Goal: Subscribe to service/newsletter

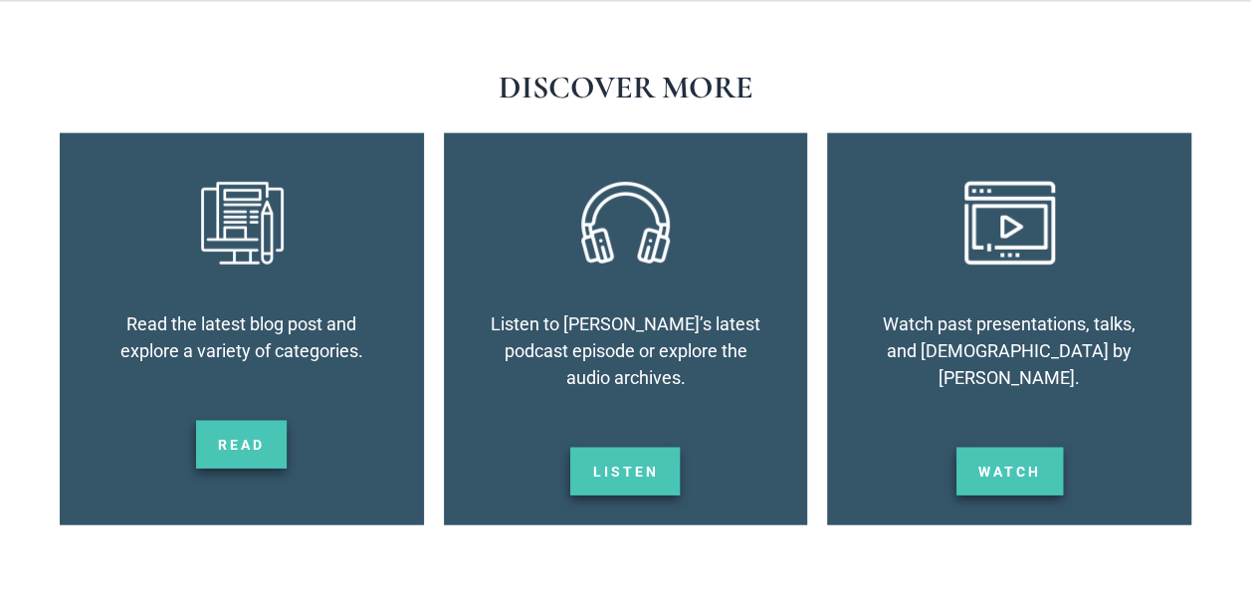
scroll to position [2212, 0]
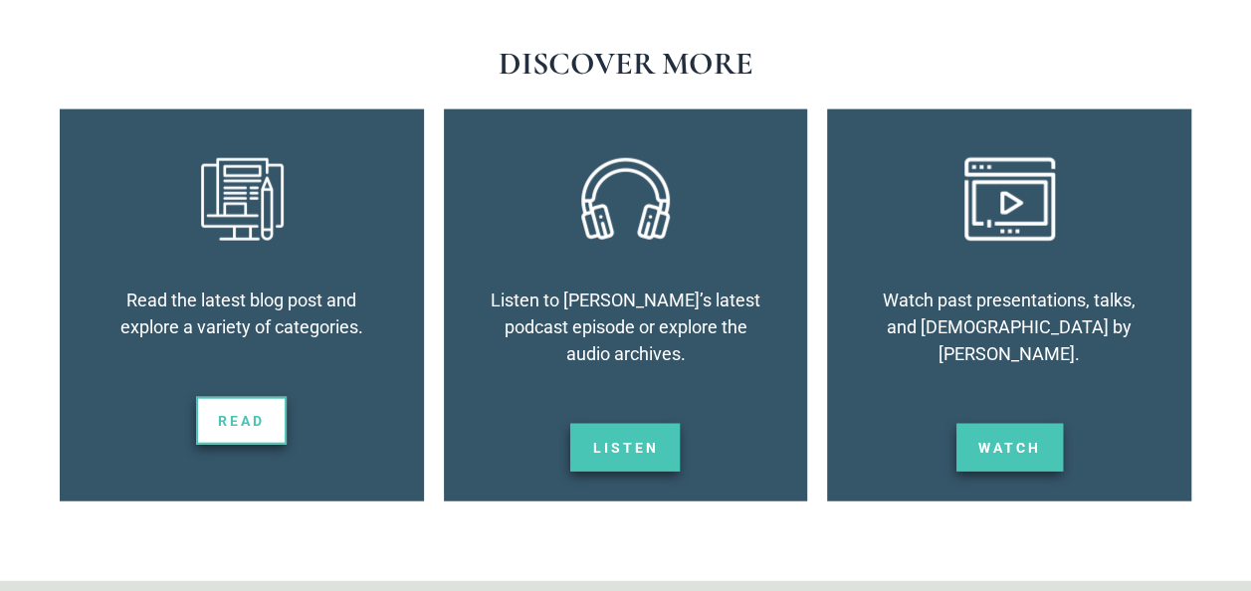
click at [235, 418] on span "Read" at bounding box center [241, 421] width 47 height 14
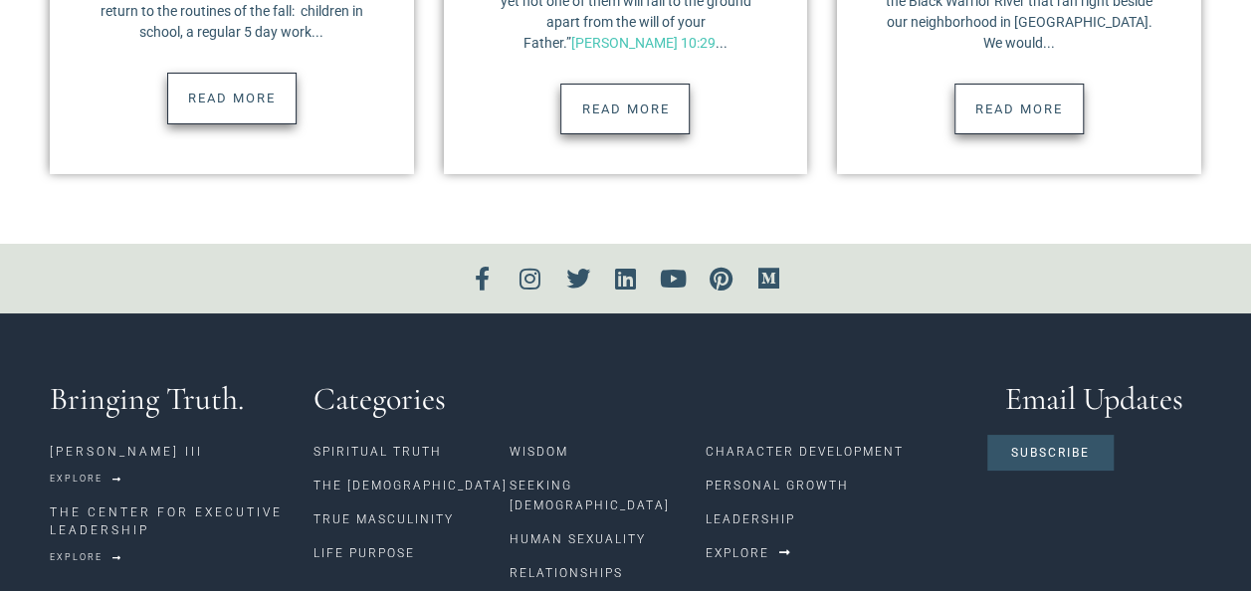
scroll to position [3632, 0]
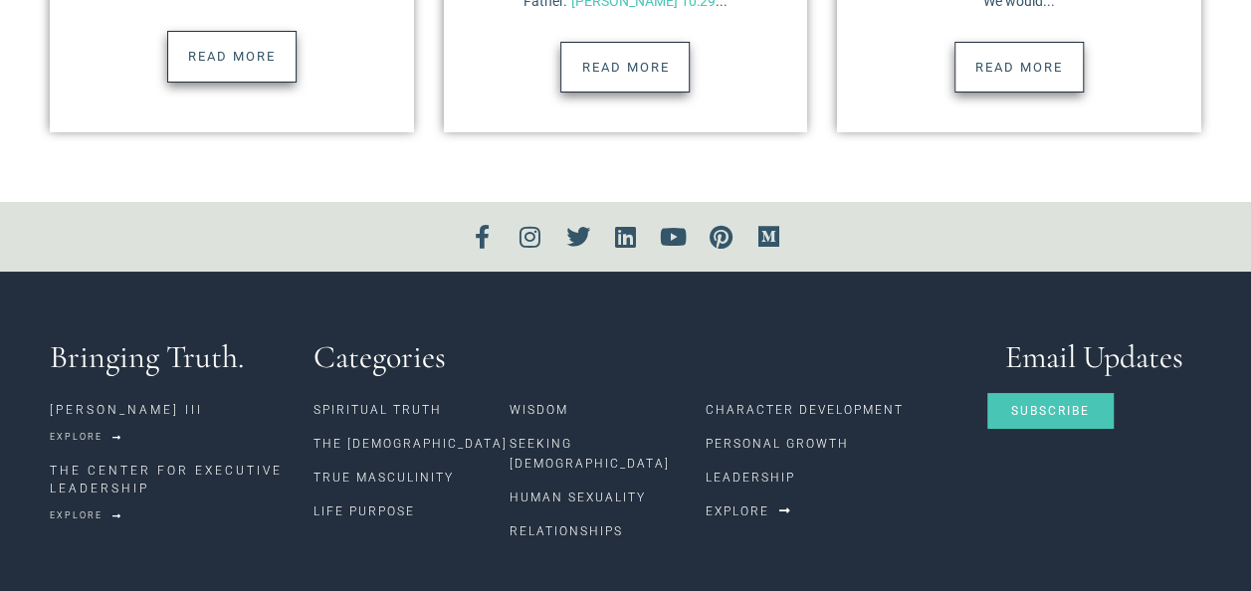
click at [1004, 393] on link "Subscribe" at bounding box center [1051, 411] width 126 height 36
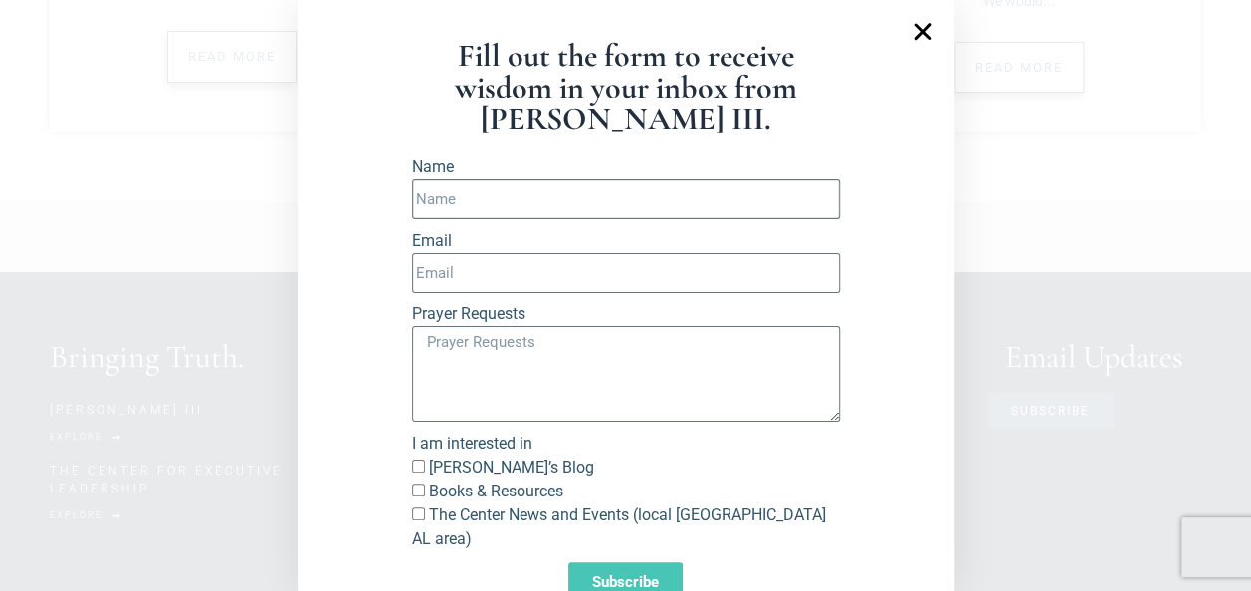
click at [459, 199] on input "Name" at bounding box center [626, 199] width 428 height 40
type input "gerald ken"
click at [432, 272] on input "Email" at bounding box center [626, 273] width 428 height 40
type input "gnkendrick@outlook.com"
click at [412, 466] on input "Richard’s Blog" at bounding box center [418, 466] width 13 height 13
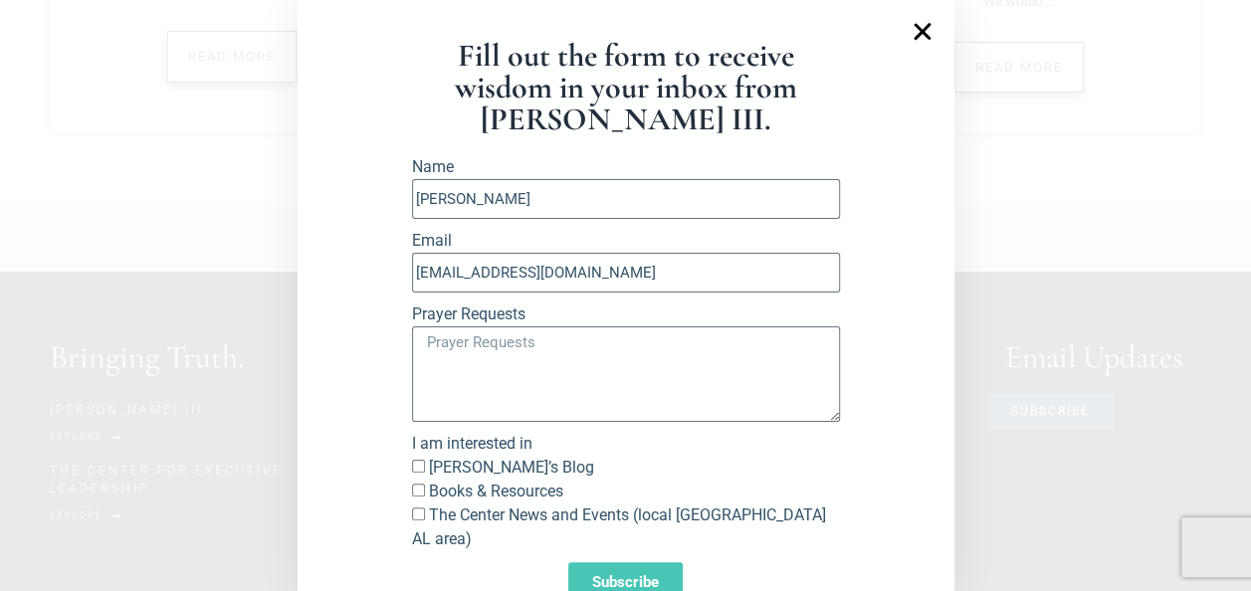
checkbox input "true"
click at [412, 493] on input "Books & Resources" at bounding box center [418, 490] width 13 height 13
checkbox input "true"
click at [592, 575] on span "Subscribe" at bounding box center [625, 582] width 67 height 15
click at [454, 203] on input "gerald ken" at bounding box center [626, 199] width 428 height 40
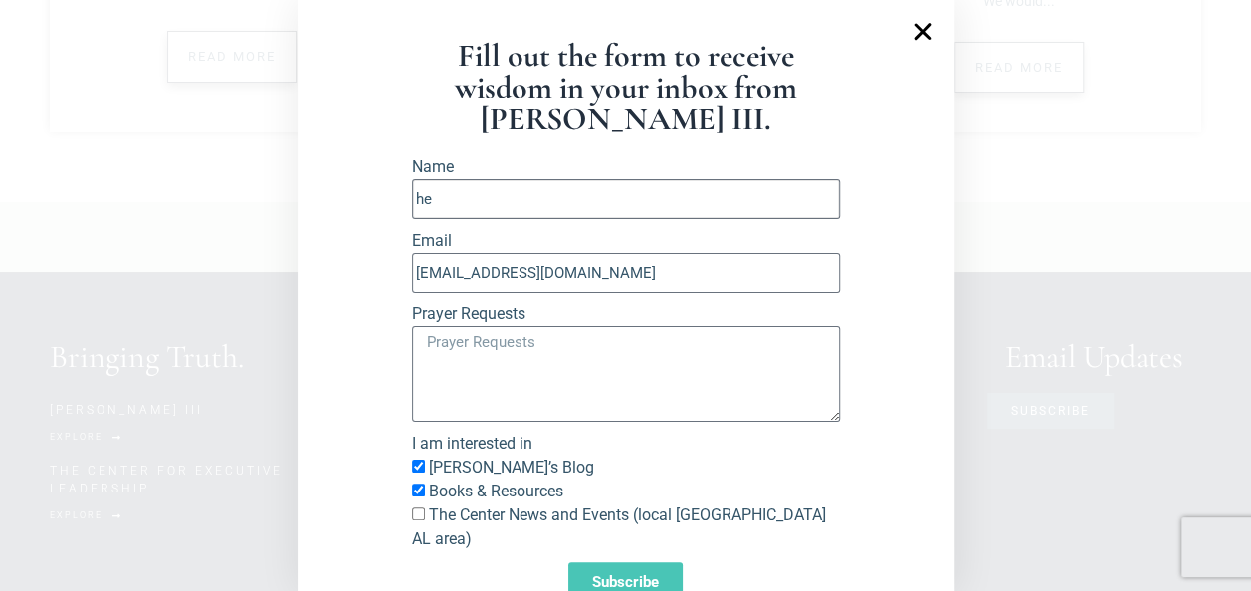
type input "h"
type input "gerald"
click at [17, 516] on div "Fill out the form to receive wisdom in your inbox from Richard E. Simmons III. …" at bounding box center [625, 295] width 1251 height 591
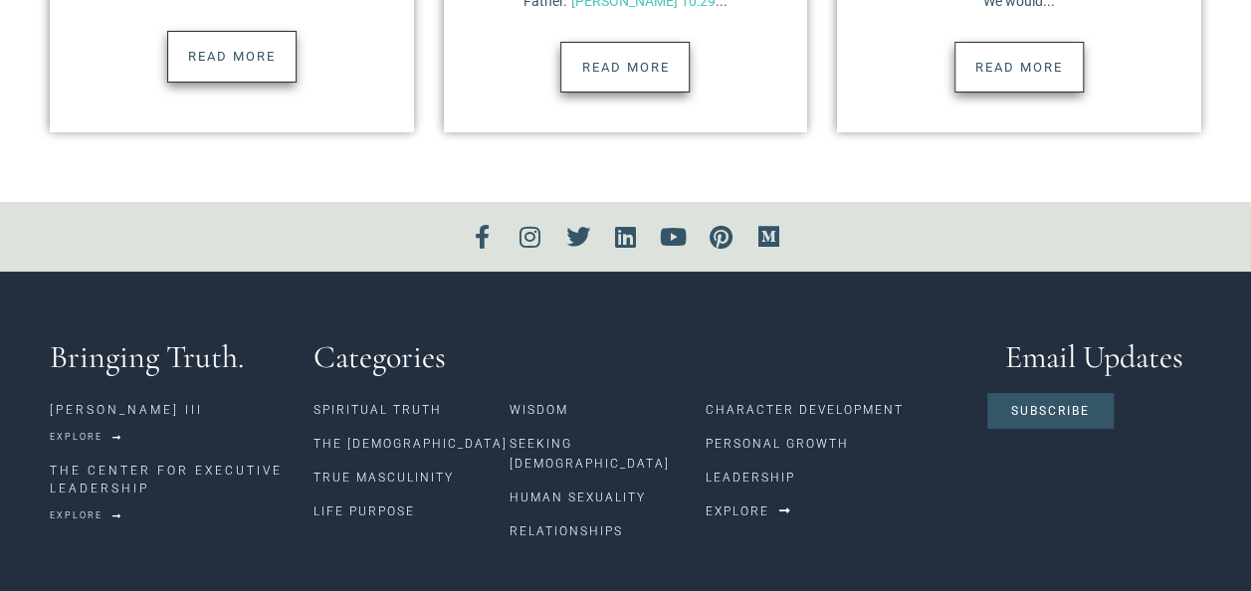
click at [17, 516] on section "Bringing Truth. RICHARD E.SIMMONS III Explore THE CENTER FOR EXECUTIVE LEADERSH…" at bounding box center [625, 445] width 1251 height 346
click at [1015, 405] on span "Subscribe" at bounding box center [1050, 411] width 79 height 12
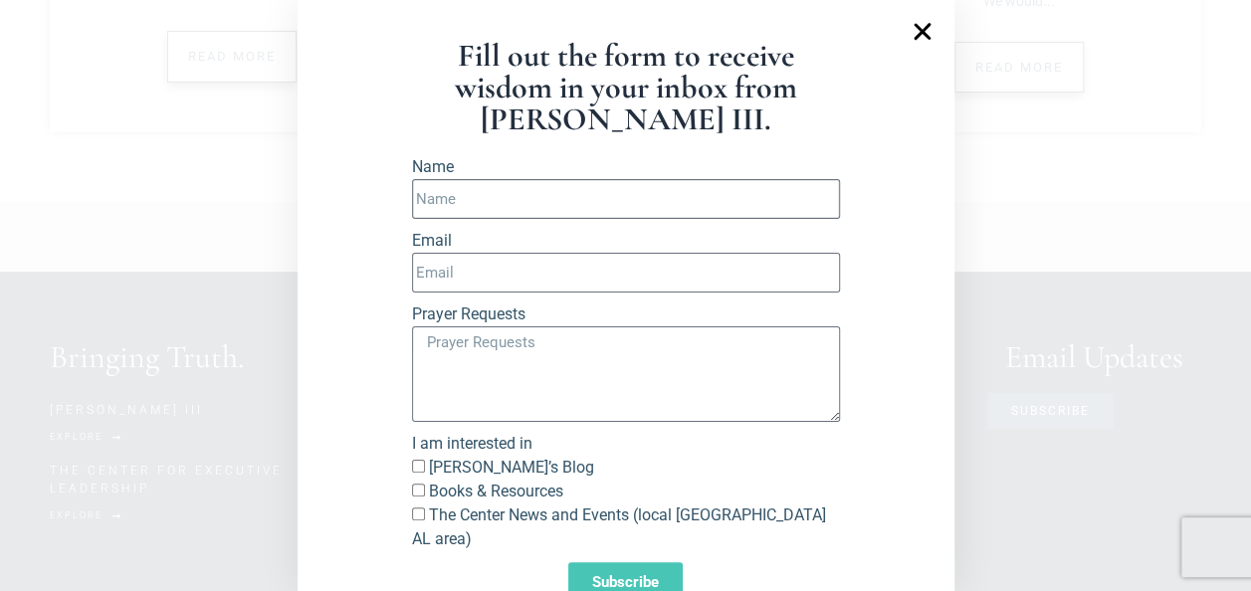
click at [452, 203] on input "Name" at bounding box center [626, 199] width 428 height 40
type input "gerald"
click at [461, 277] on input "Email" at bounding box center [626, 273] width 428 height 40
type input "gnkendrick@outlook.com"
click at [412, 472] on span "Richard’s Blog" at bounding box center [626, 468] width 428 height 24
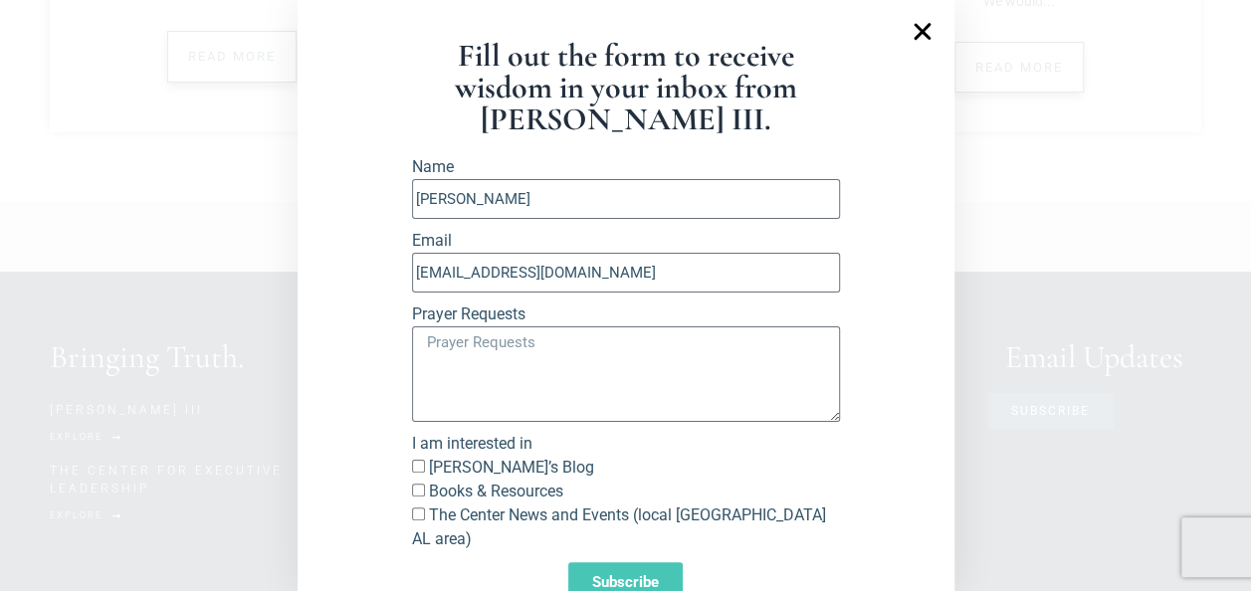
click at [412, 468] on input "Richard’s Blog" at bounding box center [418, 466] width 13 height 13
checkbox input "true"
click at [412, 487] on input "Books & Resources" at bounding box center [418, 490] width 13 height 13
checkbox input "true"
click at [592, 575] on span "Subscribe" at bounding box center [625, 582] width 67 height 15
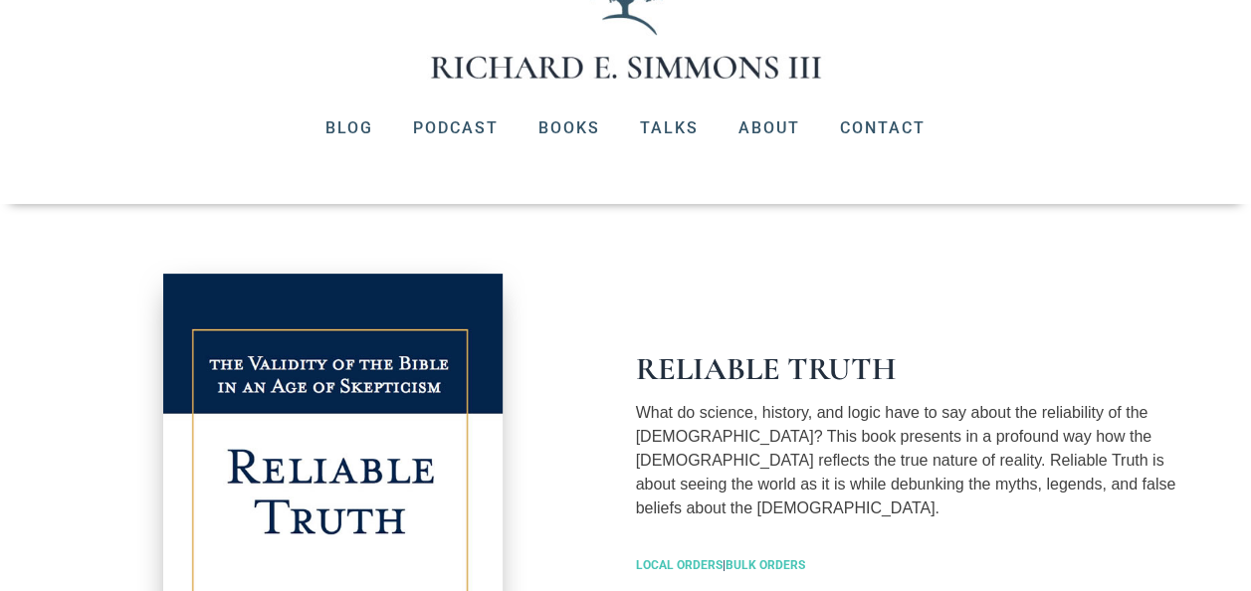
scroll to position [158, 0]
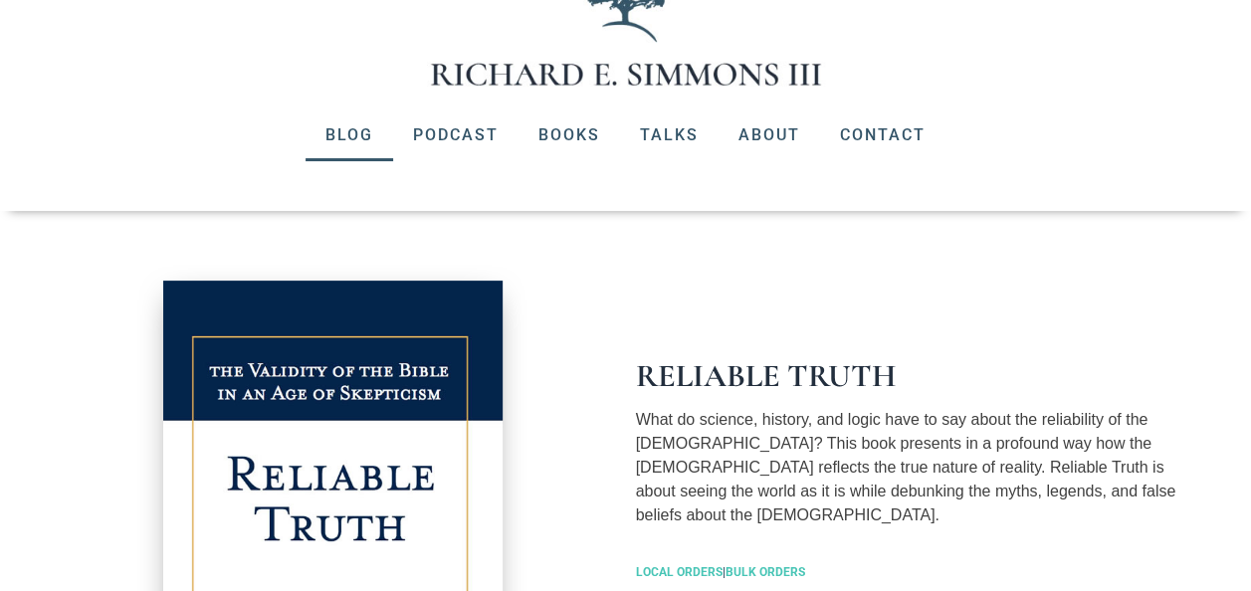
click at [331, 129] on link "Blog" at bounding box center [350, 136] width 88 height 52
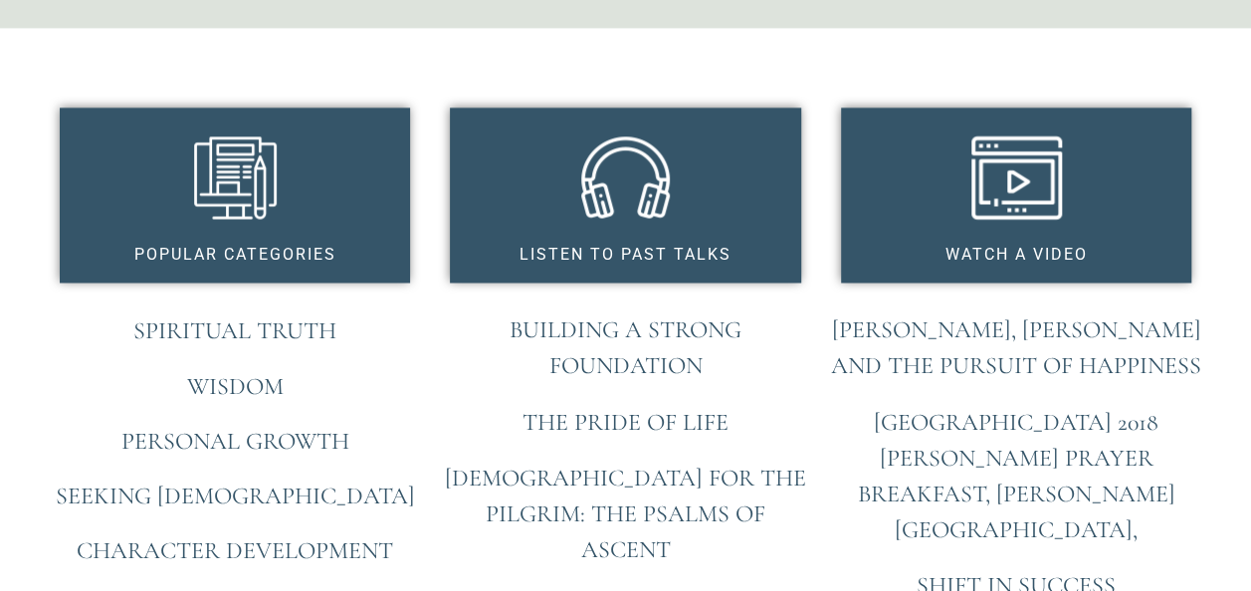
scroll to position [1496, 0]
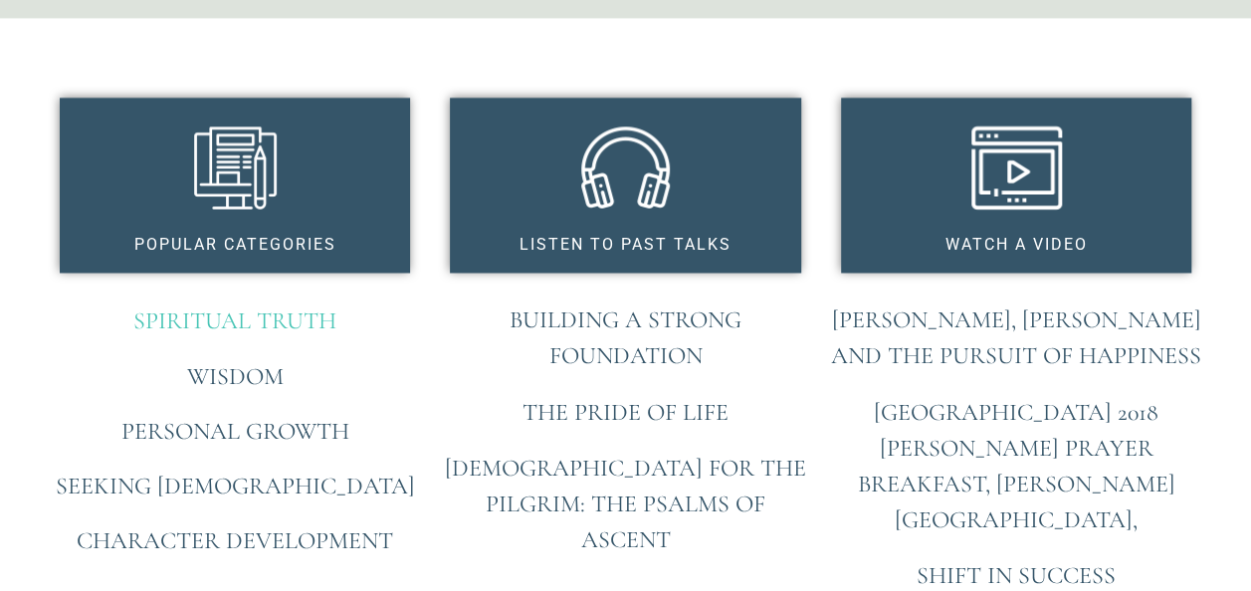
click at [235, 307] on link "Spiritual Truth" at bounding box center [234, 321] width 203 height 29
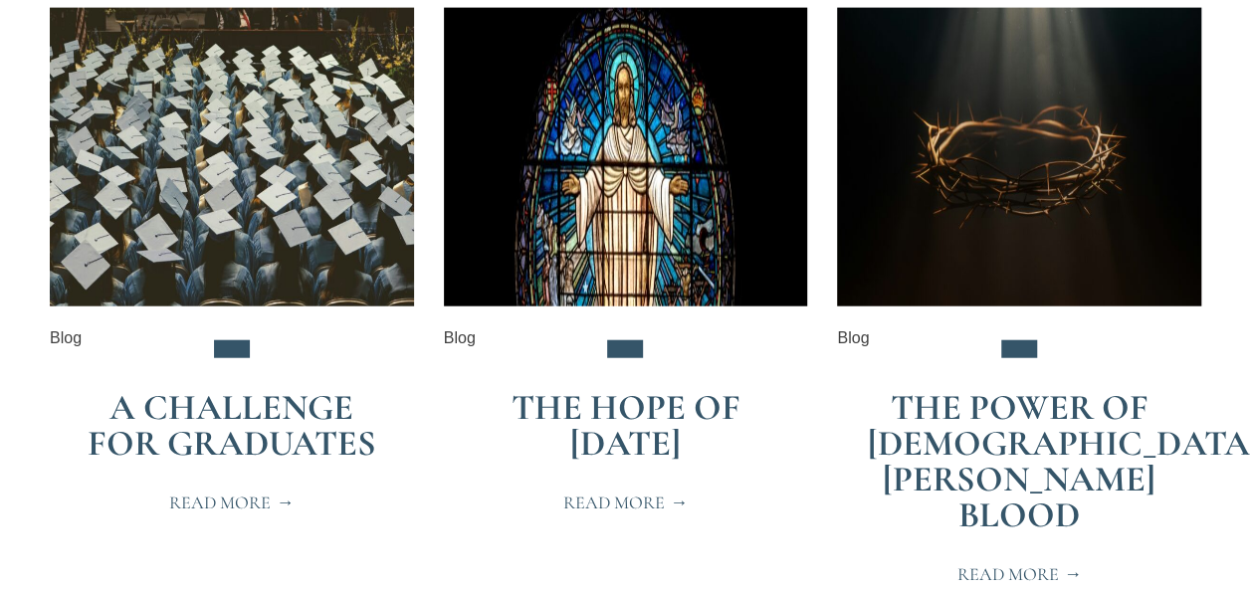
scroll to position [2309, 0]
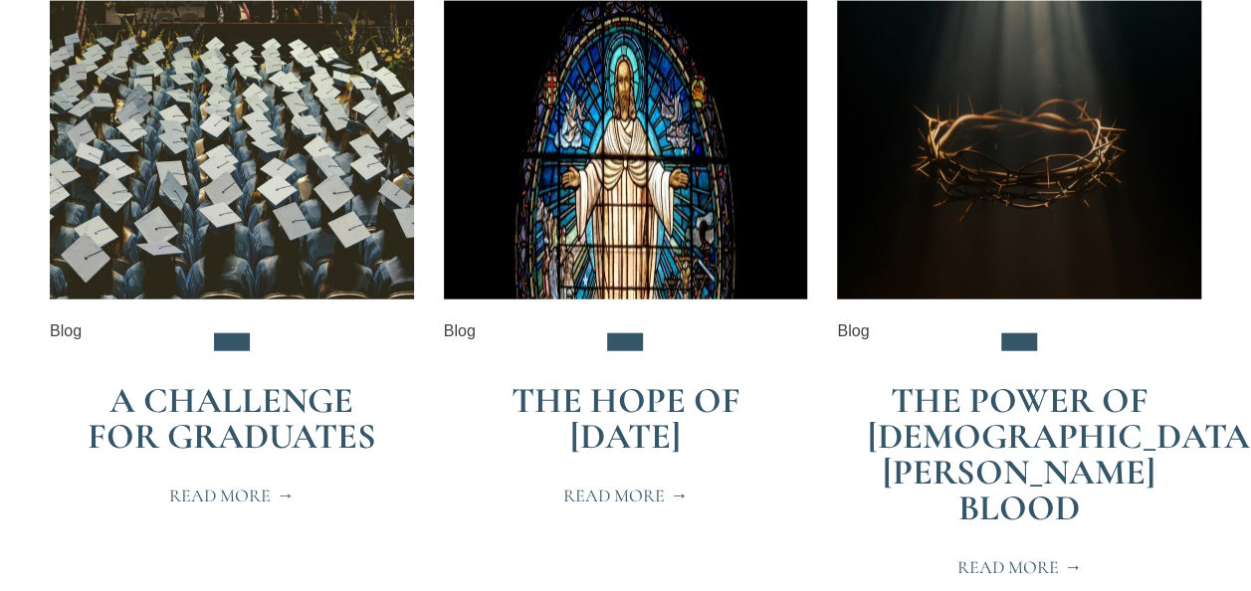
click at [606, 490] on span "Read More" at bounding box center [625, 496] width 124 height 18
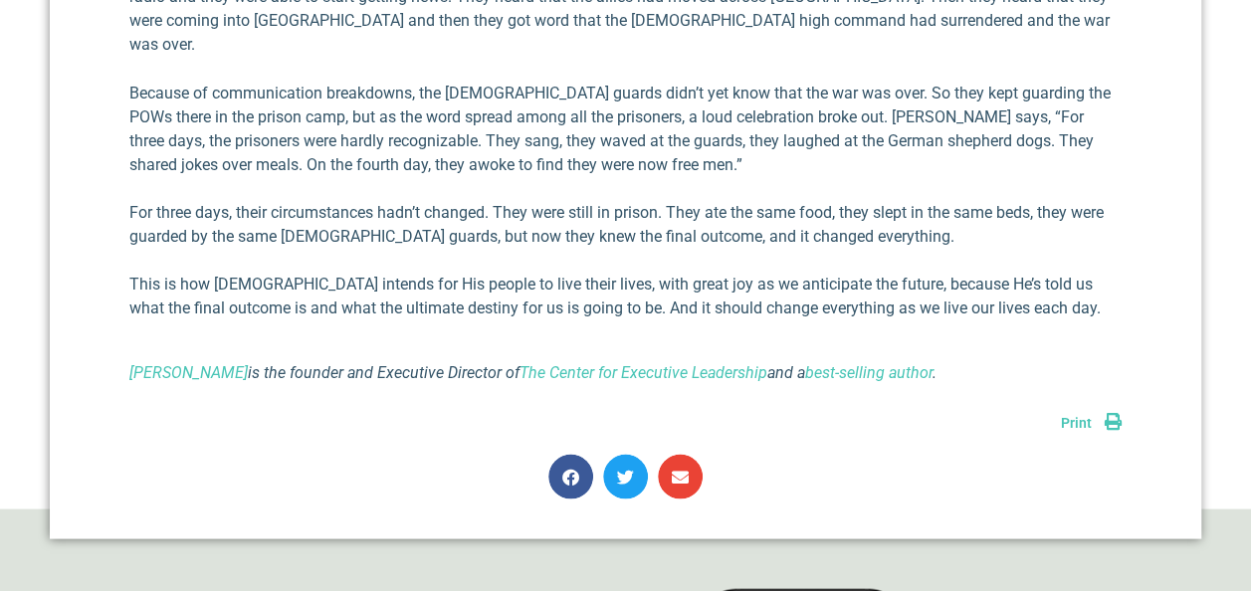
scroll to position [1785, 0]
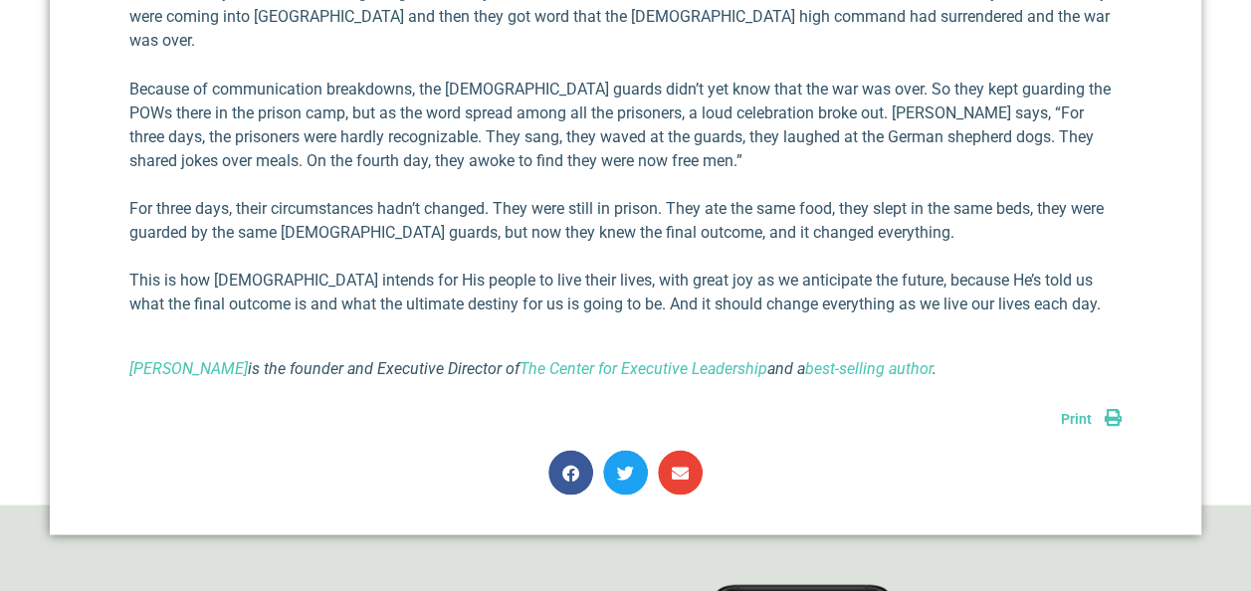
click at [1077, 410] on span "Print" at bounding box center [1076, 418] width 31 height 16
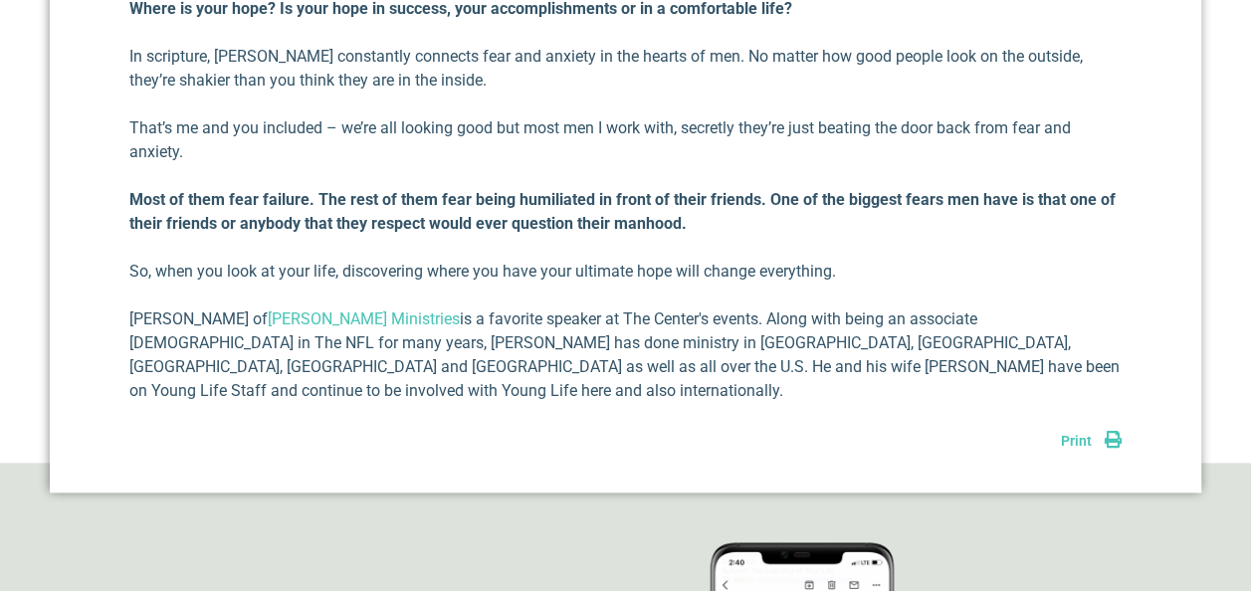
scroll to position [1051, 0]
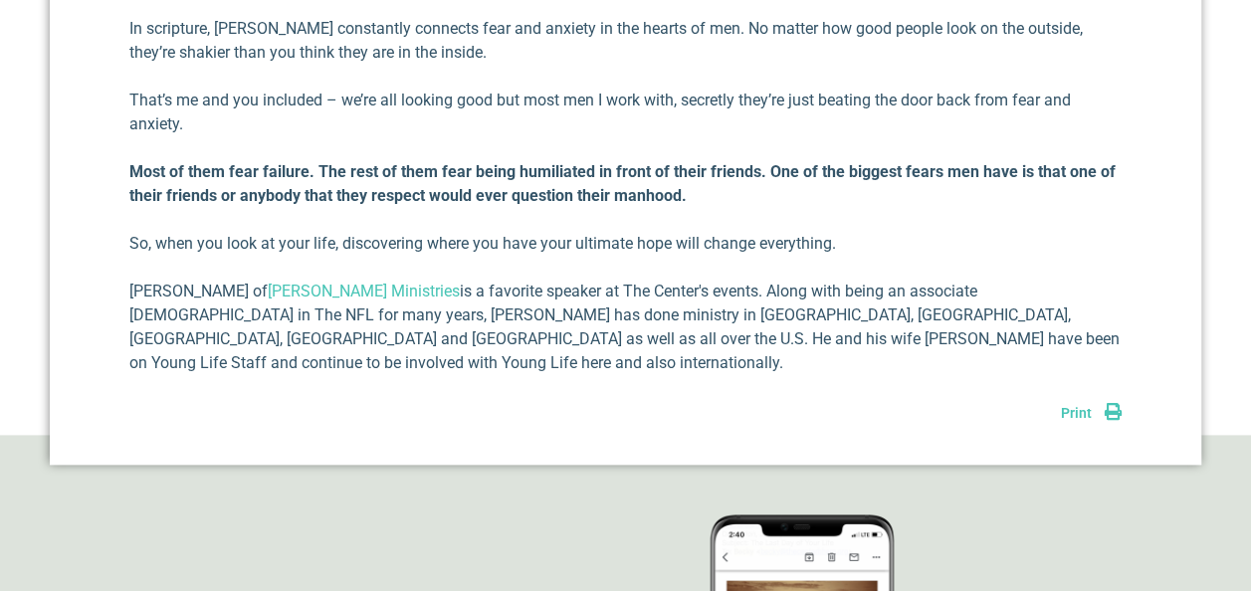
click at [1081, 405] on span "Print" at bounding box center [1076, 413] width 31 height 16
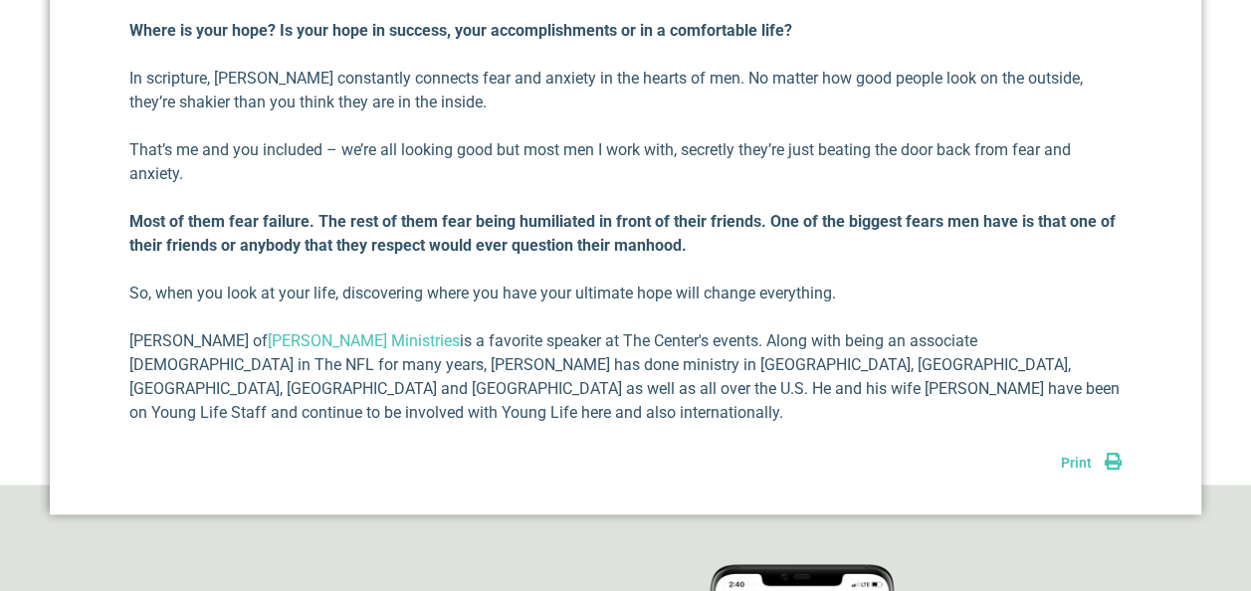
scroll to position [1006, 0]
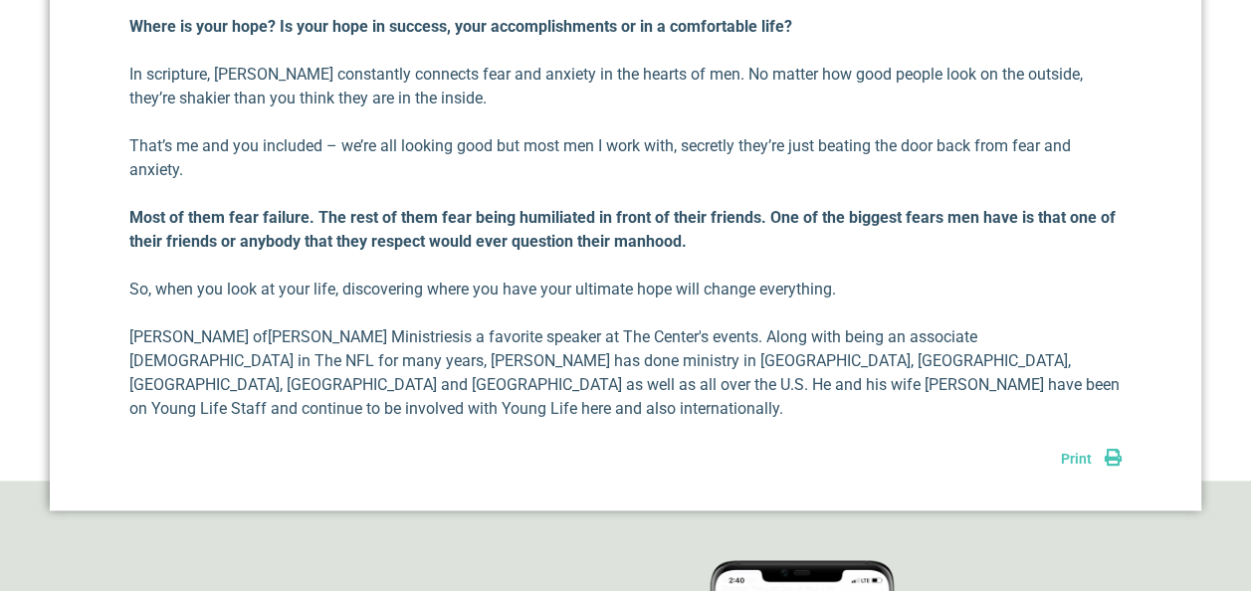
click at [383, 335] on link "[PERSON_NAME] Ministries" at bounding box center [364, 337] width 192 height 19
